Goal: Find specific page/section: Find specific page/section

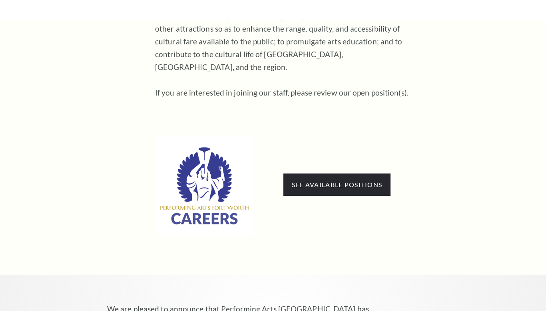
scroll to position [425, 0]
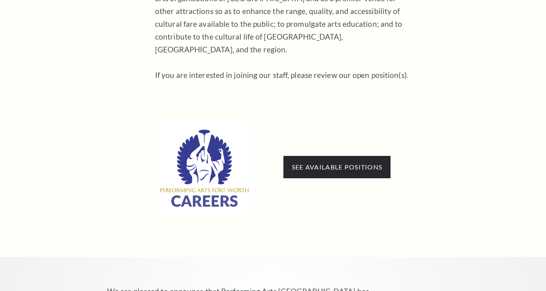
click at [366, 163] on link "See available positions" at bounding box center [337, 167] width 90 height 8
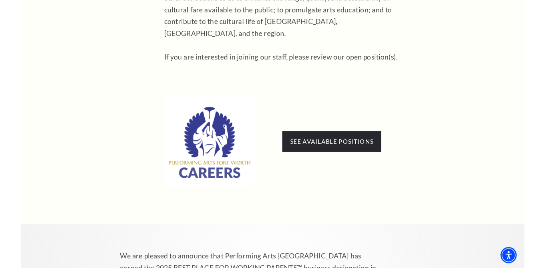
scroll to position [440, 0]
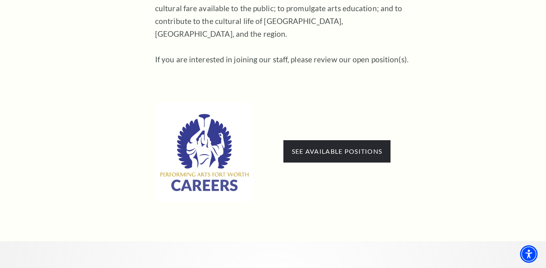
click at [349, 147] on link "See available positions" at bounding box center [337, 151] width 90 height 8
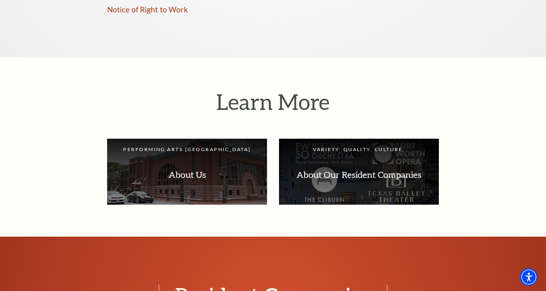
scroll to position [929, 0]
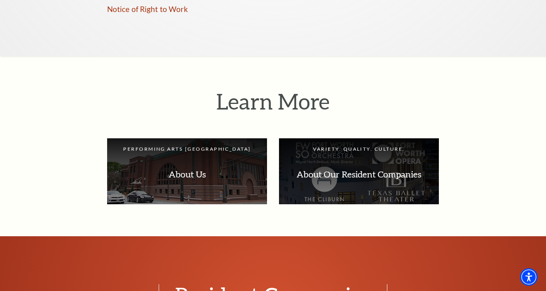
click at [312, 162] on p "About Our Resident Companies" at bounding box center [359, 174] width 144 height 25
click at [327, 162] on p "About Our Resident Companies" at bounding box center [359, 174] width 144 height 25
click at [407, 162] on p "About Our Resident Companies" at bounding box center [359, 174] width 144 height 25
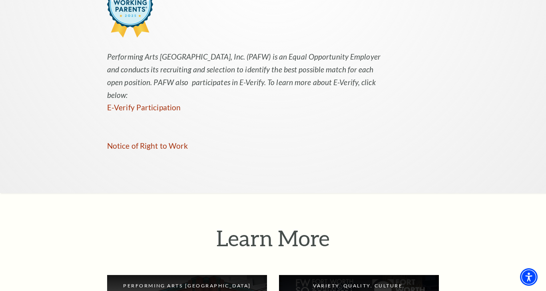
scroll to position [788, 0]
